Goal: Check status: Check status

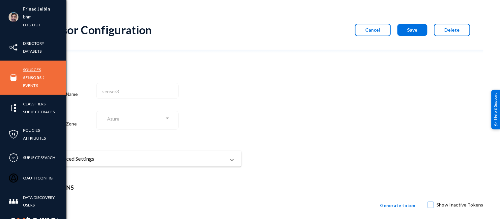
click at [30, 69] on link "Sources" at bounding box center [32, 70] width 18 height 8
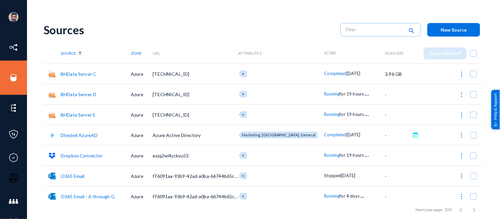
click at [325, 155] on span "Running" at bounding box center [331, 155] width 15 height 5
click at [285, 25] on div at bounding box center [250, 109] width 500 height 219
click at [324, 114] on span "Running" at bounding box center [331, 114] width 15 height 5
click at [287, 26] on div at bounding box center [250, 109] width 500 height 219
click at [324, 93] on span "Running" at bounding box center [331, 93] width 15 height 5
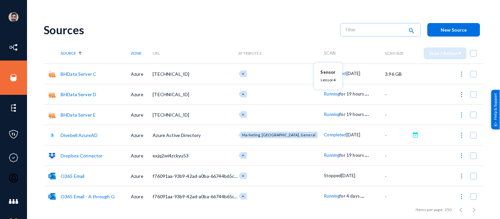
click at [257, 16] on div at bounding box center [250, 109] width 500 height 219
click at [324, 153] on span "Running" at bounding box center [331, 155] width 15 height 5
click at [182, 30] on div at bounding box center [250, 109] width 500 height 219
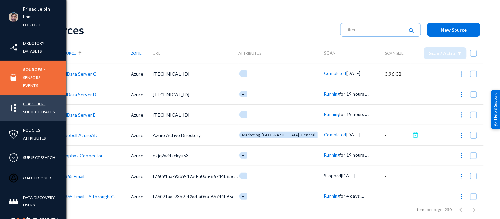
click at [34, 103] on link "Classifiers" at bounding box center [34, 104] width 22 height 8
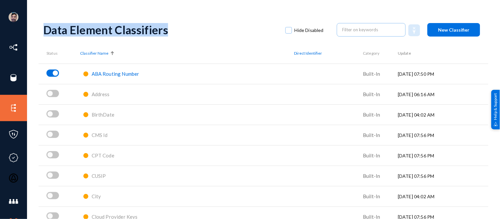
drag, startPoint x: 172, startPoint y: 30, endPoint x: 44, endPoint y: 32, distance: 128.1
click at [44, 32] on div "Data Element Classifiers" at bounding box center [160, 30] width 235 height 14
click at [116, 22] on div "Data Element Classifiers Hide Disabled New Classifier" at bounding box center [263, 29] width 440 height 27
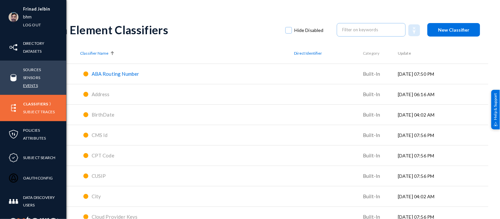
click at [32, 83] on link "Events" at bounding box center [30, 86] width 15 height 8
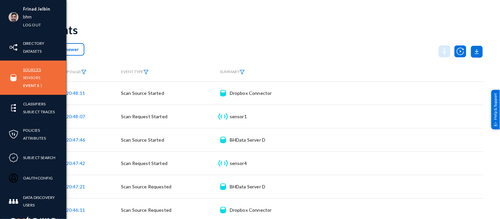
click at [36, 69] on link "Sources" at bounding box center [32, 70] width 18 height 8
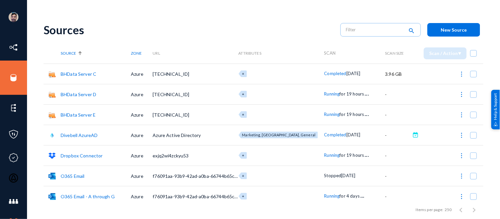
click at [324, 156] on span "Running" at bounding box center [331, 155] width 15 height 5
click at [292, 15] on div at bounding box center [250, 109] width 500 height 219
